Goal: Transaction & Acquisition: Download file/media

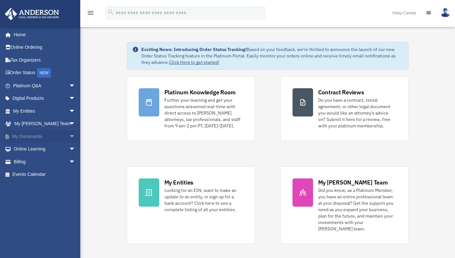
click at [61, 135] on link "My Documents arrow_drop_down" at bounding box center [44, 136] width 81 height 13
click at [69, 135] on span "arrow_drop_down" at bounding box center [75, 136] width 13 height 13
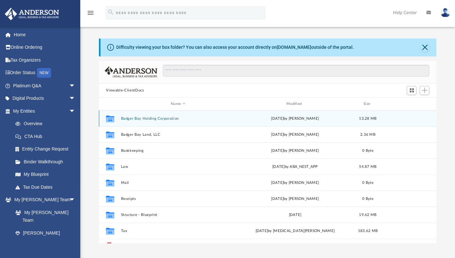
scroll to position [141, 332]
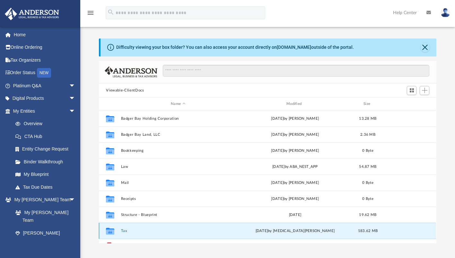
click at [125, 231] on button "Tax" at bounding box center [178, 231] width 114 height 4
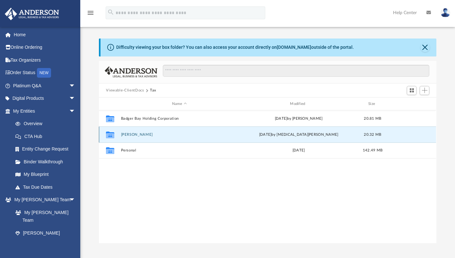
click at [138, 134] on button "[PERSON_NAME]" at bounding box center [179, 135] width 117 height 4
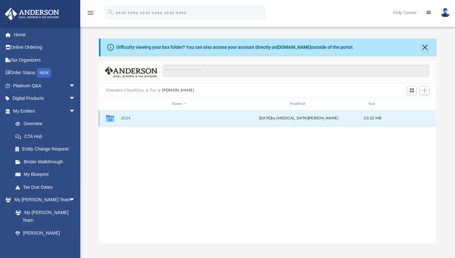
click at [127, 117] on button "2024" at bounding box center [179, 119] width 117 height 4
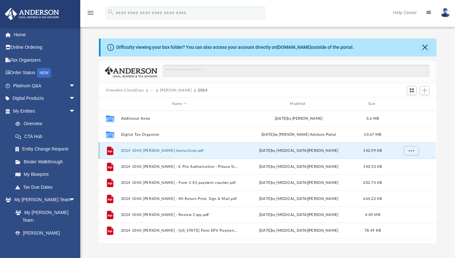
click at [145, 150] on button "2024 1040 [PERSON_NAME] Instructions.pdf" at bounding box center [179, 151] width 117 height 4
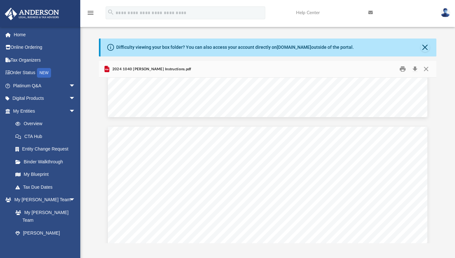
scroll to position [380, 0]
